Goal: Task Accomplishment & Management: Complete application form

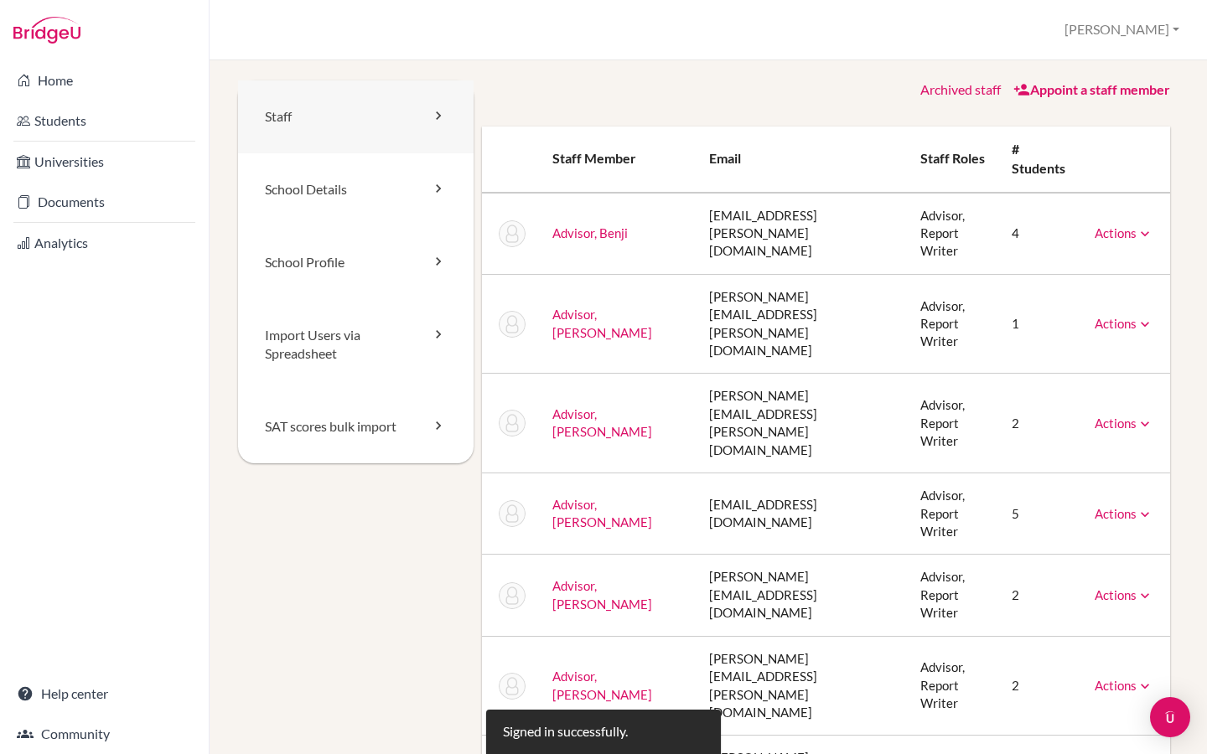
click at [392, 99] on link "Staff" at bounding box center [355, 116] width 235 height 73
click at [375, 120] on link "Staff" at bounding box center [355, 116] width 235 height 73
click at [396, 116] on link "Staff" at bounding box center [355, 116] width 235 height 73
click at [384, 129] on link "Staff" at bounding box center [355, 116] width 235 height 73
click at [1067, 91] on link "Appoint a staff member" at bounding box center [1091, 89] width 157 height 16
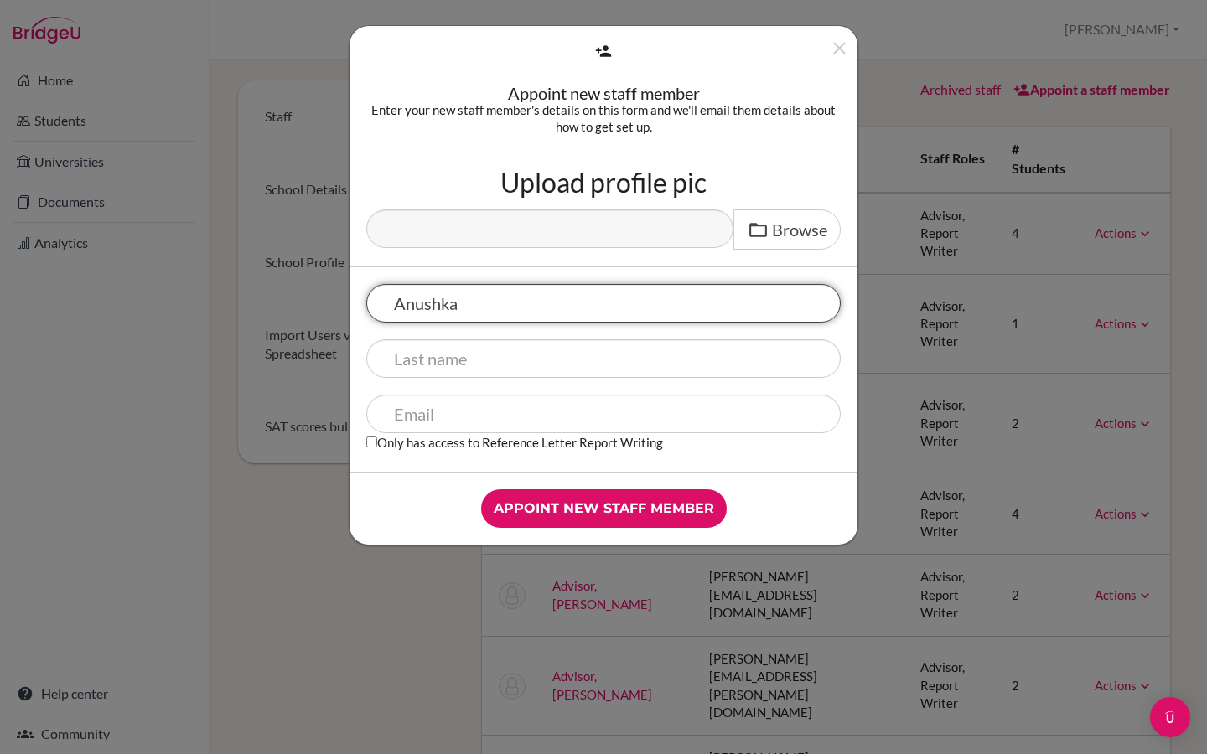
type input "Anushka"
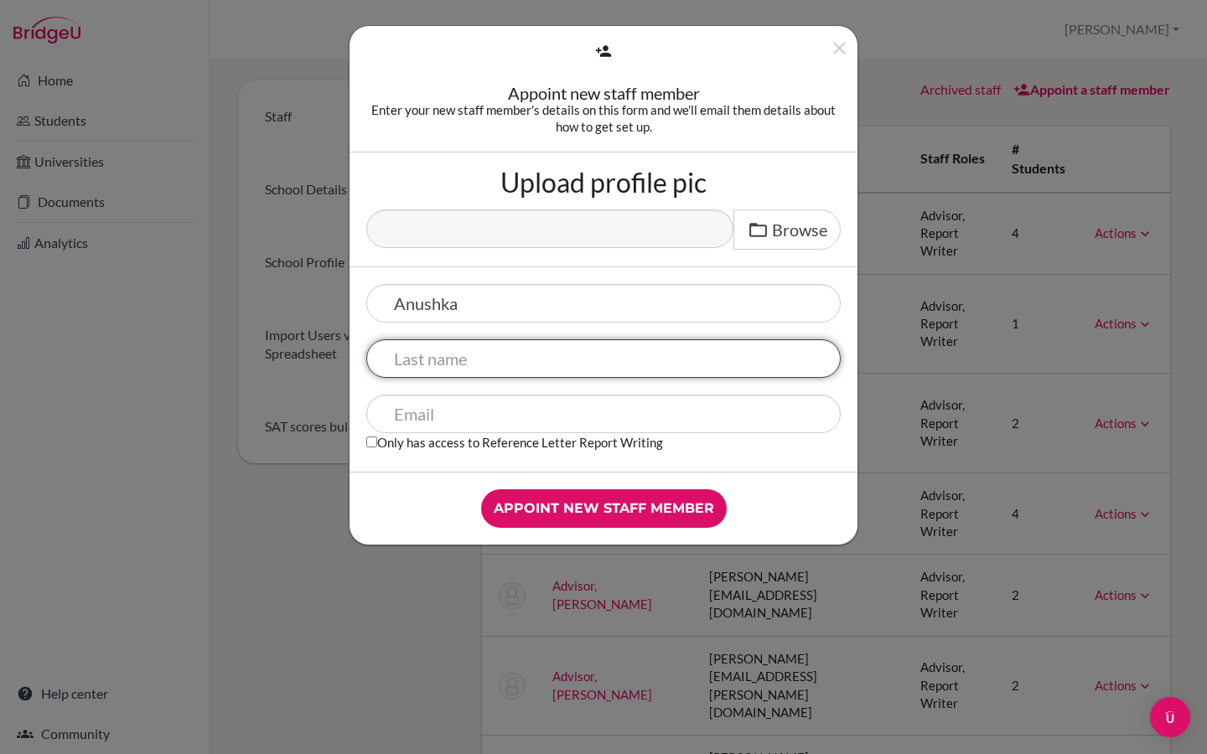
click at [443, 365] on input "text" at bounding box center [603, 358] width 474 height 39
type input "K"
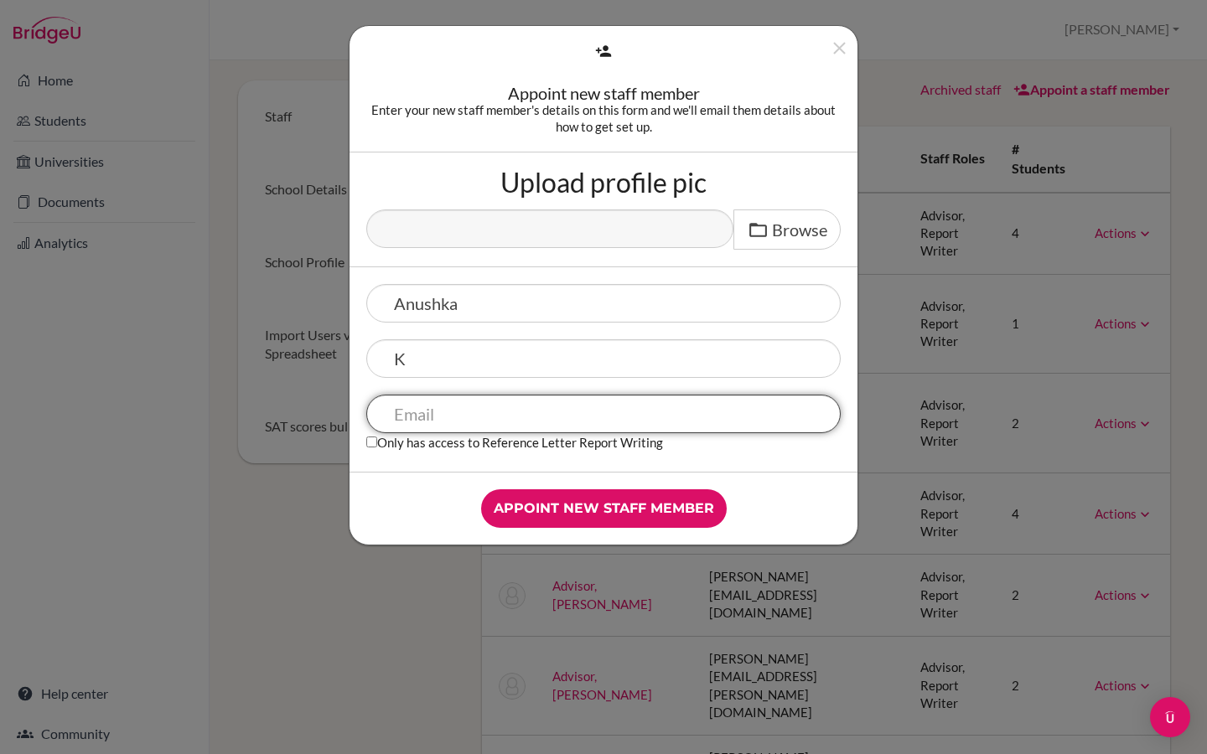
click at [420, 427] on input "text" at bounding box center [603, 414] width 474 height 39
type input "A"
drag, startPoint x: 639, startPoint y: 420, endPoint x: 526, endPoint y: 419, distance: 113.1
click at [526, 419] on input "anushka.kashyap@cialfo.com.sg" at bounding box center [603, 414] width 474 height 39
click at [519, 418] on input "anushka.kashyap@" at bounding box center [603, 414] width 474 height 39
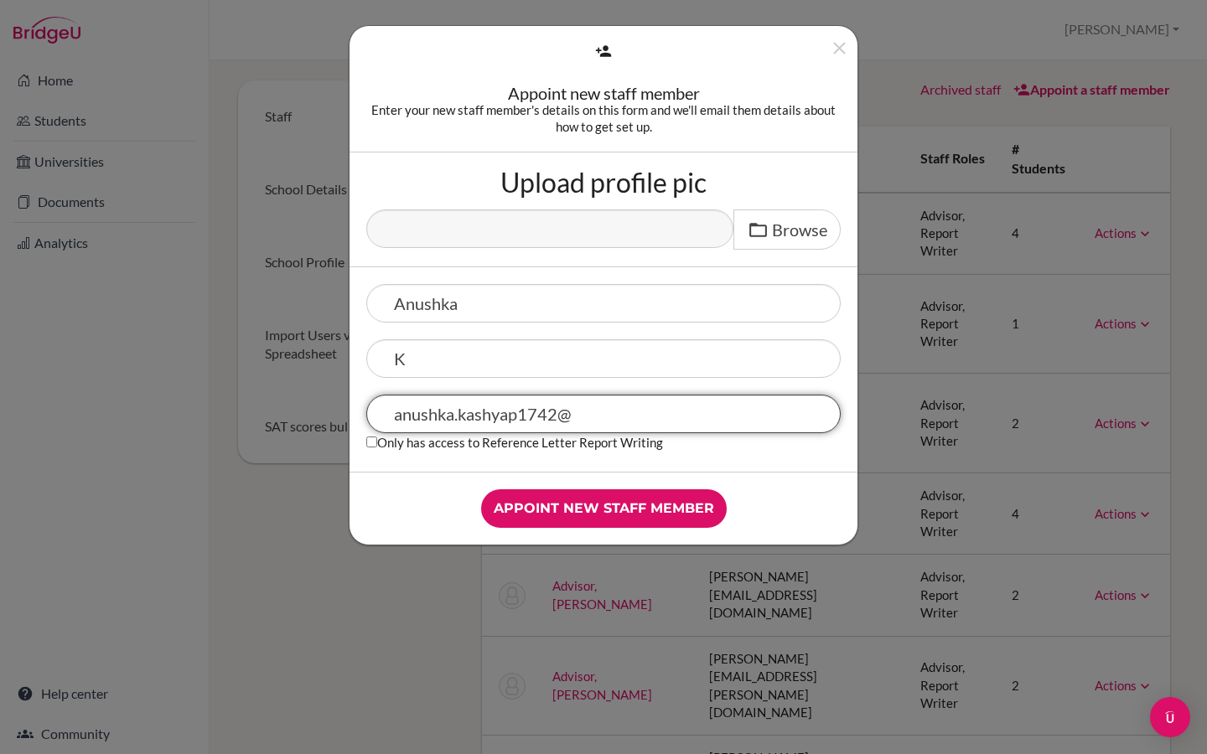
click at [584, 416] on input "anushka.kashyap1742@" at bounding box center [603, 414] width 474 height 39
type input "[EMAIL_ADDRESS][DOMAIN_NAME]"
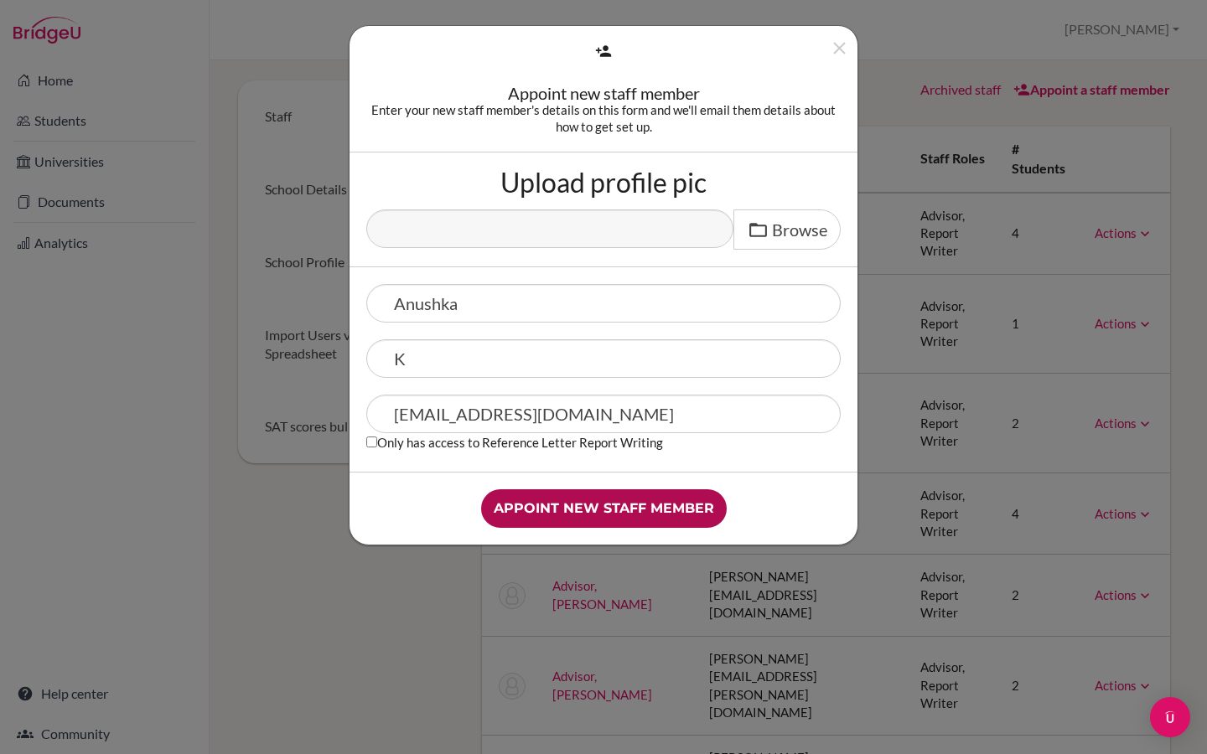
click at [615, 516] on input "Appoint new staff member" at bounding box center [604, 508] width 246 height 39
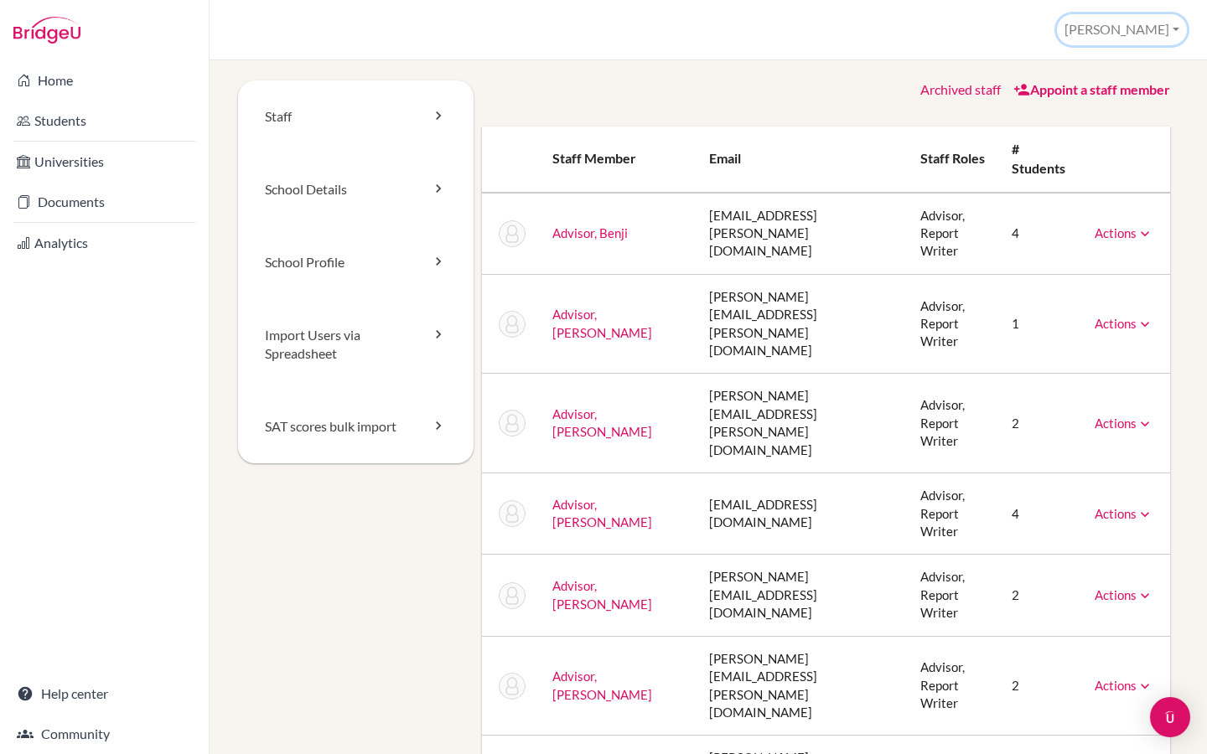
click at [1152, 36] on button "[PERSON_NAME]" at bounding box center [1122, 29] width 130 height 31
